Goal: Task Accomplishment & Management: Use online tool/utility

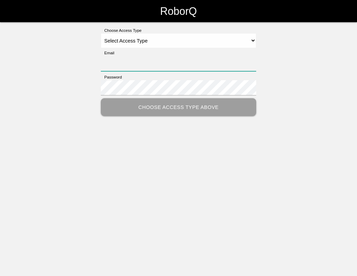
type input "[EMAIL_ADDRESS][DOMAIN_NAME]"
click at [197, 38] on select "Select Access Type Admin Customer Supervisor Worker" at bounding box center [178, 40] width 155 height 15
select select "Worker"
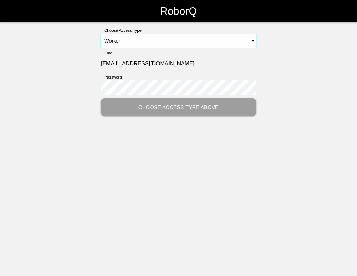
click at [101, 33] on select "Select Access Type Admin Customer Supervisor Worker" at bounding box center [178, 40] width 155 height 15
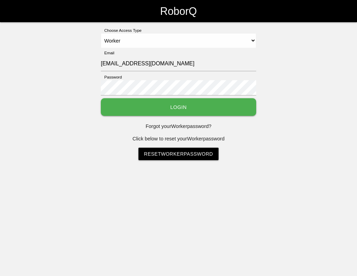
click at [156, 108] on button "Login" at bounding box center [178, 107] width 155 height 18
